Goal: Task Accomplishment & Management: Complete application form

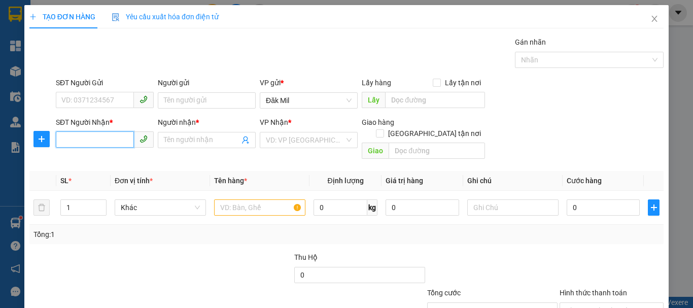
click at [79, 141] on input "SĐT Người Nhận *" at bounding box center [95, 139] width 78 height 16
type input "0905974847"
click at [124, 158] on div "0905974847 - KIỀU MY" at bounding box center [103, 160] width 85 height 11
type input "KIỀU MY"
type input "0905974847"
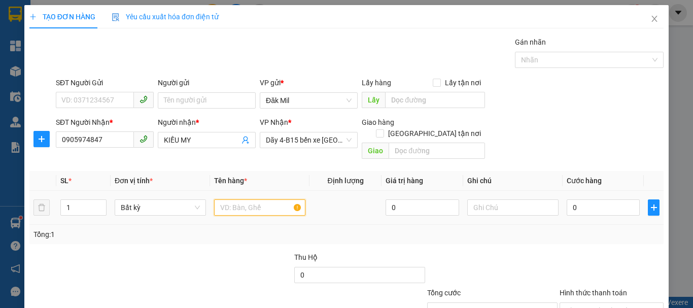
click at [261, 199] on input "text" at bounding box center [259, 207] width 91 height 16
type input "tx"
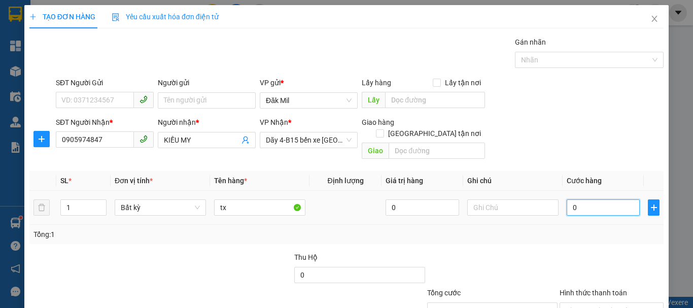
click at [570, 201] on input "0" at bounding box center [603, 207] width 73 height 16
type input "4"
type input "40"
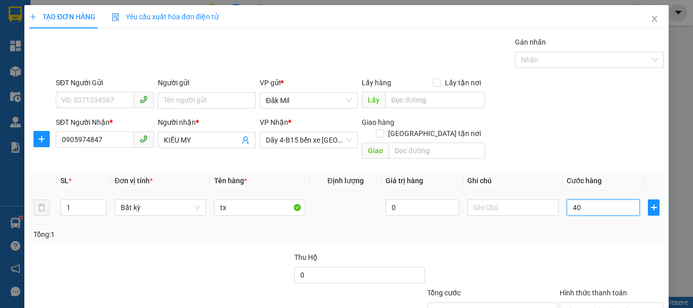
type input "40"
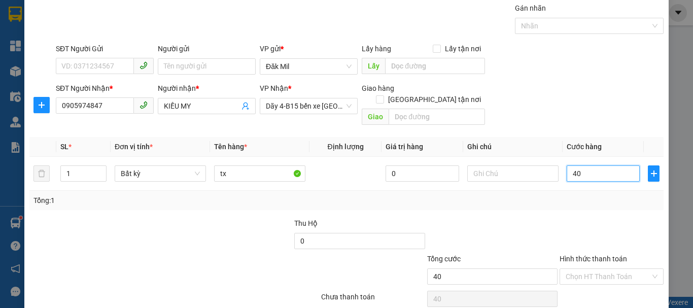
scroll to position [67, 0]
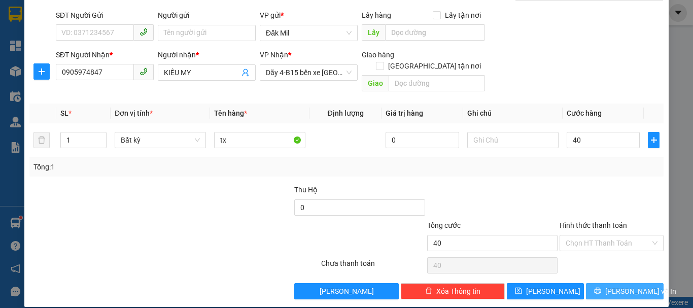
type input "40.000"
click at [591, 286] on button "[PERSON_NAME] và In" at bounding box center [625, 291] width 78 height 16
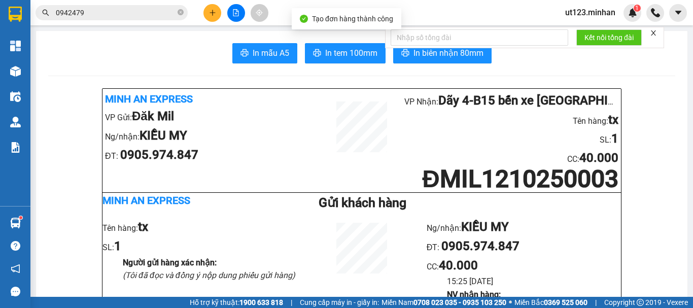
click at [345, 47] on span "In tem 100mm" at bounding box center [351, 53] width 52 height 13
click at [210, 14] on icon "plus" at bounding box center [212, 12] width 7 height 7
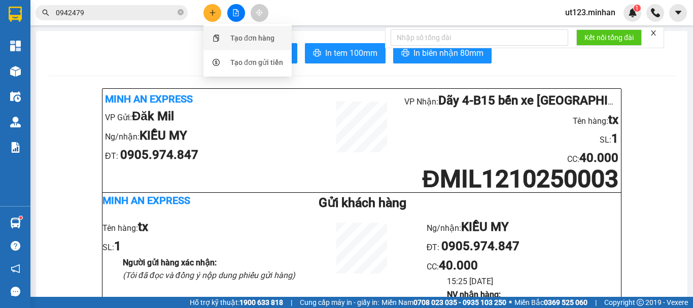
click at [232, 34] on div "Tạo đơn hàng" at bounding box center [252, 37] width 44 height 11
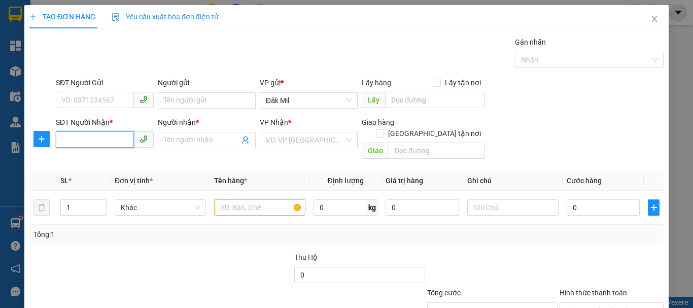
click at [89, 137] on input "SĐT Người Nhận *" at bounding box center [95, 139] width 78 height 16
click at [115, 163] on div "0903803467 - KHANH" at bounding box center [103, 160] width 85 height 11
type input "0903803467"
type input "KHANH"
type input "0903803467"
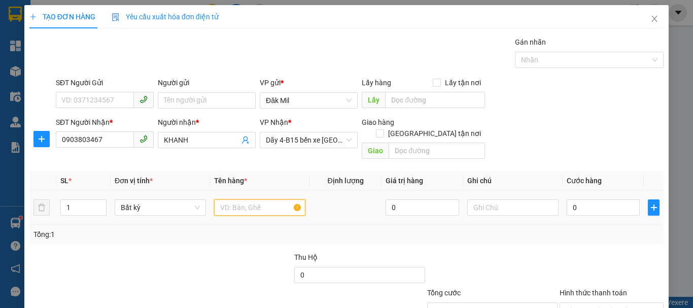
click at [246, 199] on input "text" at bounding box center [259, 207] width 91 height 16
type input "kiện sắt"
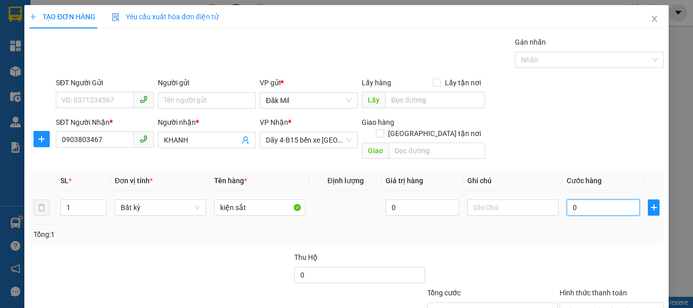
click at [604, 199] on input "0" at bounding box center [603, 207] width 73 height 16
type input "5"
type input "50"
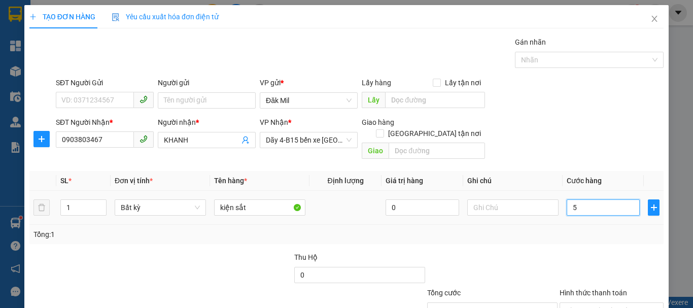
type input "50"
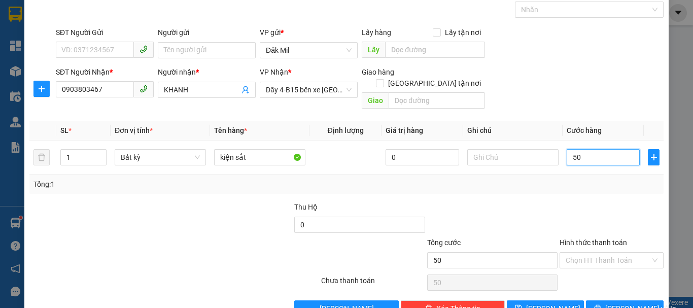
scroll to position [51, 0]
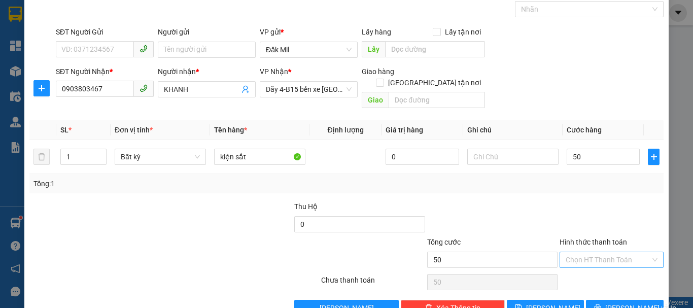
type input "50.000"
click at [608, 252] on input "Hình thức thanh toán" at bounding box center [608, 259] width 85 height 15
click at [598, 267] on div "Tại văn phòng" at bounding box center [605, 268] width 91 height 11
type input "0"
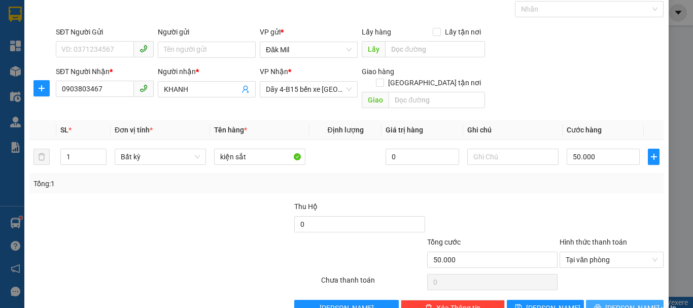
click at [608, 300] on button "[PERSON_NAME] và In" at bounding box center [625, 308] width 78 height 16
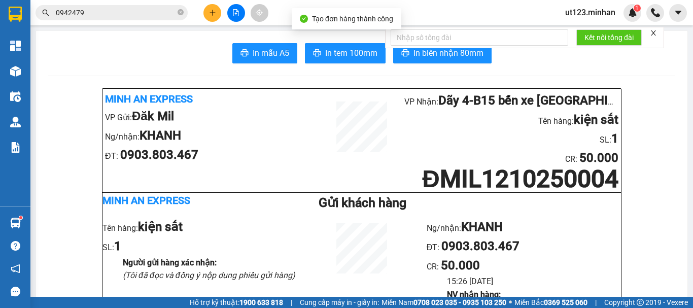
click at [355, 60] on button "In tem 100mm" at bounding box center [345, 53] width 81 height 20
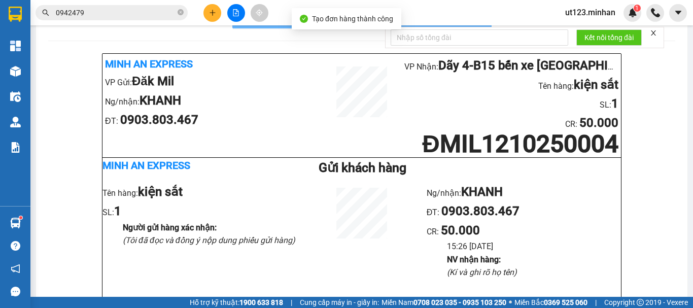
scroll to position [51, 0]
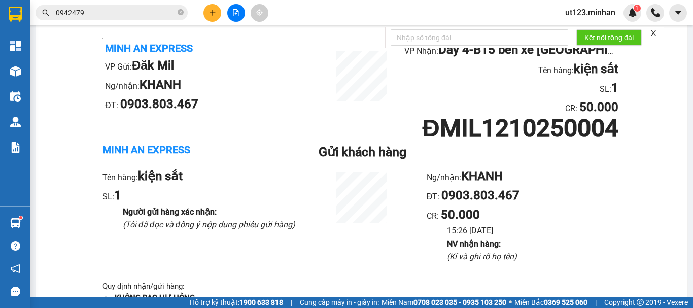
click at [219, 5] on span at bounding box center [212, 13] width 18 height 18
click at [211, 8] on button at bounding box center [212, 13] width 18 height 18
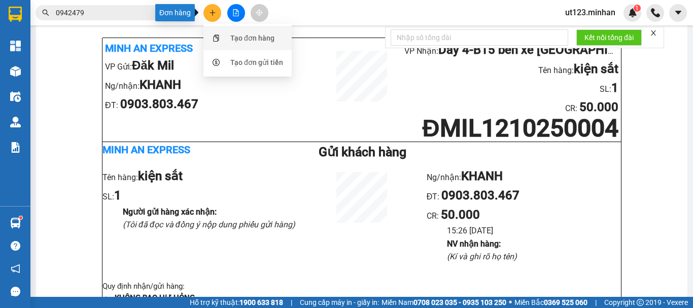
click at [229, 42] on div "Tạo đơn hàng" at bounding box center [248, 37] width 76 height 19
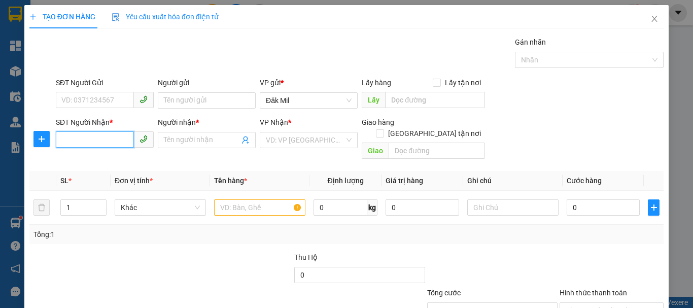
click at [97, 135] on input "SĐT Người Nhận *" at bounding box center [95, 139] width 78 height 16
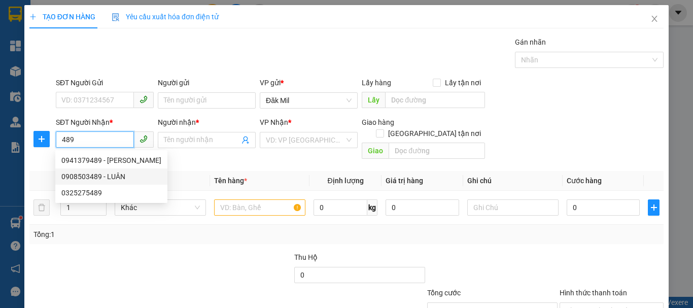
click at [115, 178] on div "0908503489 - LUÂN" at bounding box center [111, 176] width 100 height 11
type input "0908503489"
type input "LUÂN"
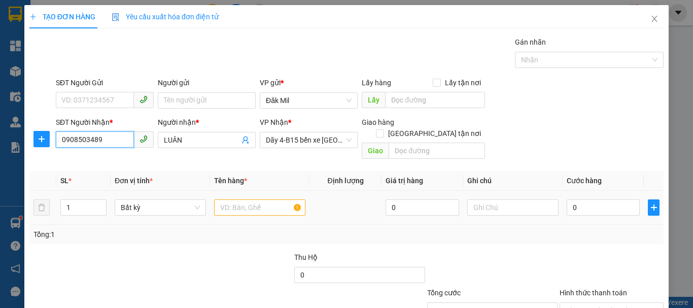
type input "0908503489"
click at [246, 199] on input "text" at bounding box center [259, 207] width 91 height 16
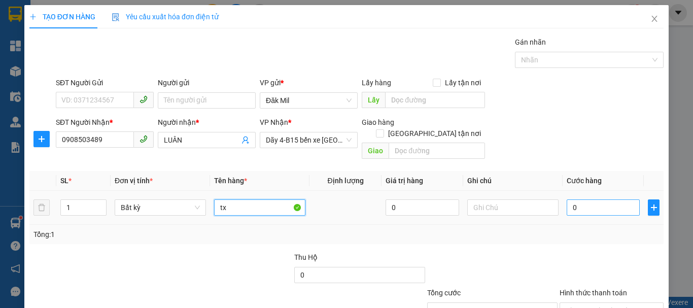
type input "tx"
drag, startPoint x: 592, startPoint y: 191, endPoint x: 590, endPoint y: 199, distance: 8.4
click at [593, 199] on input "0" at bounding box center [603, 207] width 73 height 16
type input "5"
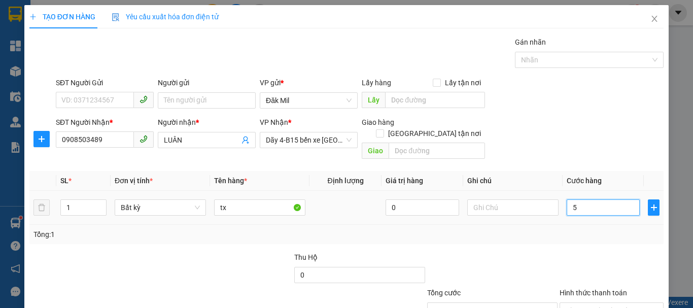
type input "5"
type input "50"
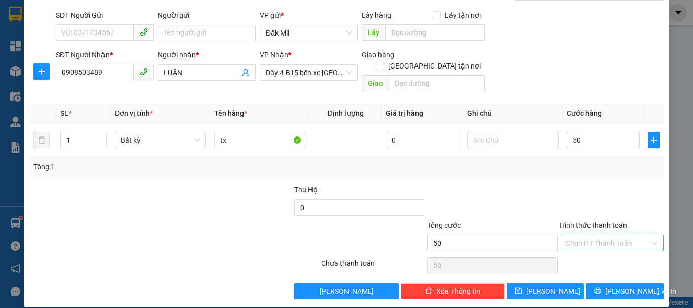
type input "50.000"
click at [596, 235] on input "Hình thức thanh toán" at bounding box center [608, 242] width 85 height 15
click at [594, 252] on div "Tại văn phòng" at bounding box center [605, 252] width 91 height 11
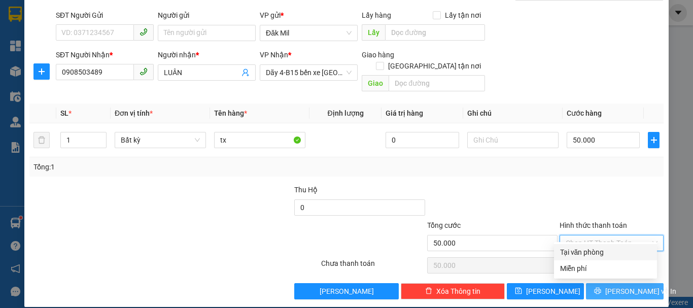
type input "0"
drag, startPoint x: 604, startPoint y: 279, endPoint x: 598, endPoint y: 280, distance: 6.2
click at [601, 288] on icon "printer" at bounding box center [598, 291] width 7 height 7
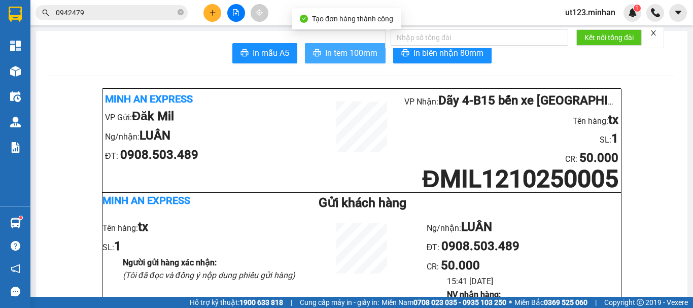
click at [353, 61] on button "In tem 100mm" at bounding box center [345, 53] width 81 height 20
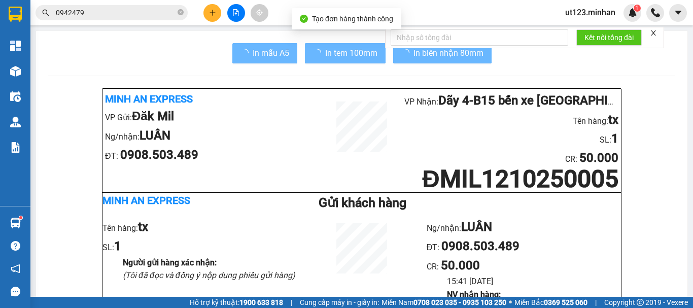
scroll to position [51, 0]
